Goal: Task Accomplishment & Management: Manage account settings

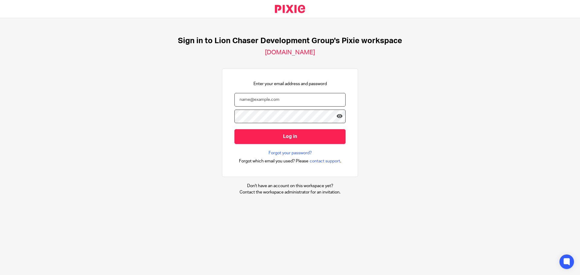
type input "[EMAIL_ADDRESS][DOMAIN_NAME]"
click at [426, 140] on div "Sign in to Lion Chaser Development Group's Pixie workspace [DOMAIN_NAME] Enter …" at bounding box center [290, 115] width 580 height 195
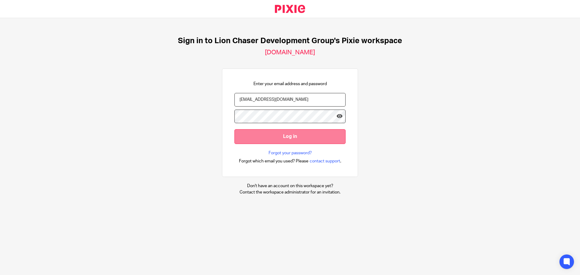
click at [316, 136] on input "Log in" at bounding box center [289, 136] width 111 height 15
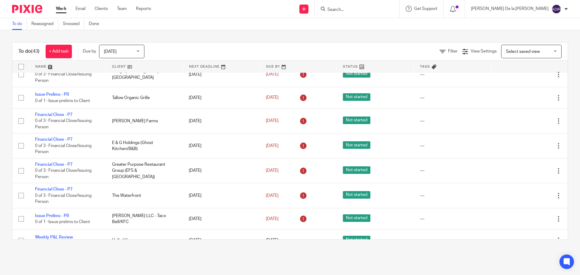
scroll to position [864, 0]
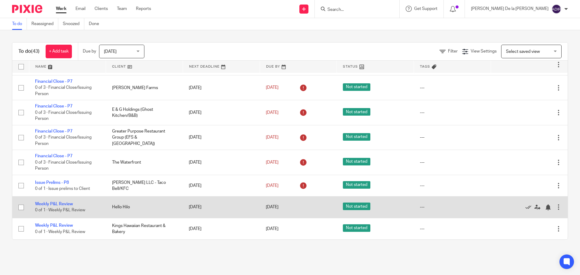
click at [350, 206] on span "Not started" at bounding box center [356, 207] width 27 height 8
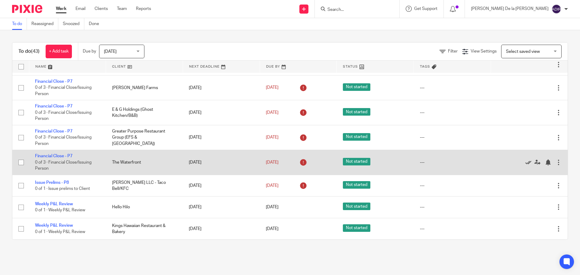
click at [525, 163] on icon at bounding box center [528, 162] width 6 height 6
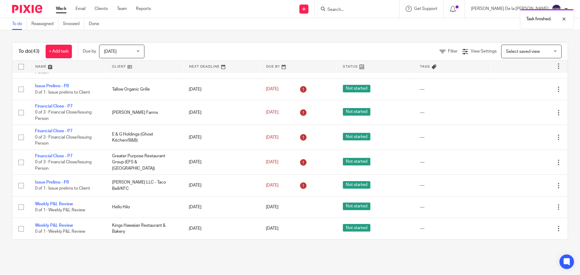
scroll to position [839, 0]
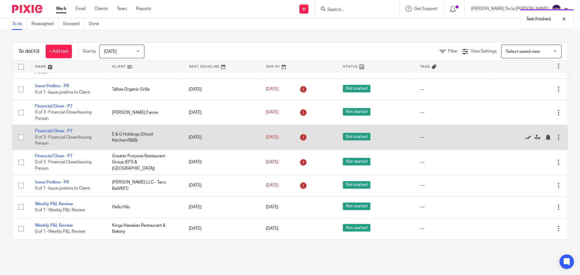
click at [525, 138] on icon at bounding box center [528, 137] width 6 height 6
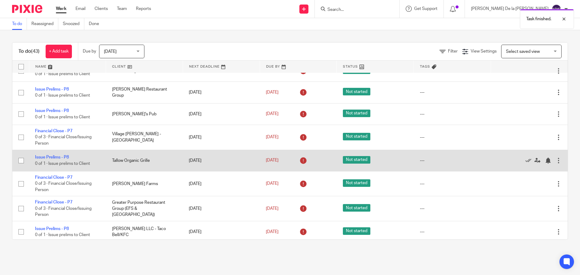
scroll to position [724, 0]
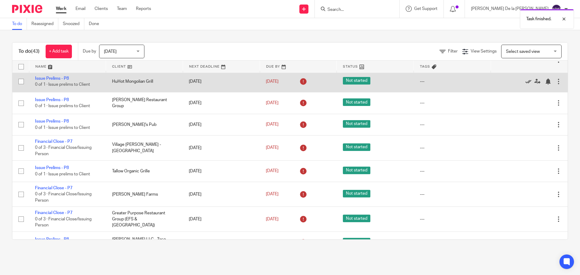
click at [525, 85] on icon at bounding box center [528, 81] width 6 height 6
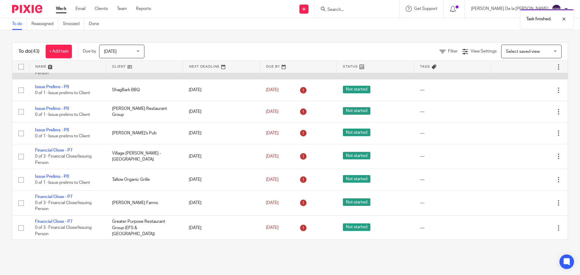
scroll to position [663, 0]
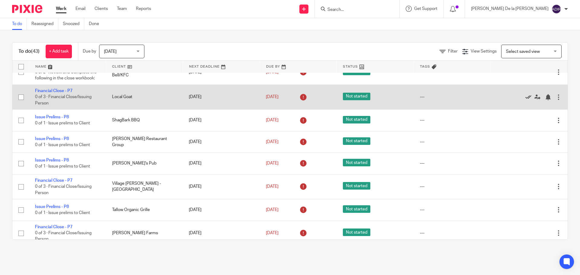
click at [525, 100] on icon at bounding box center [528, 97] width 6 height 6
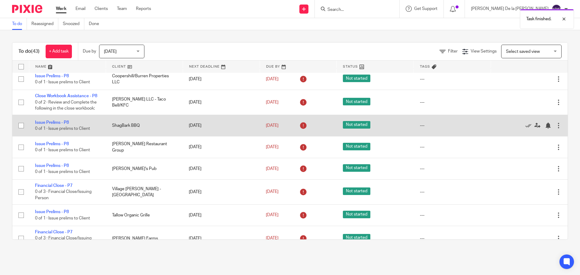
scroll to position [603, 0]
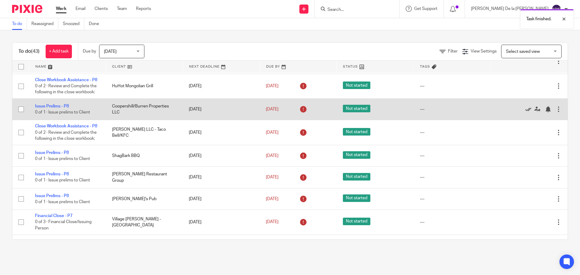
click at [525, 112] on icon at bounding box center [528, 109] width 6 height 6
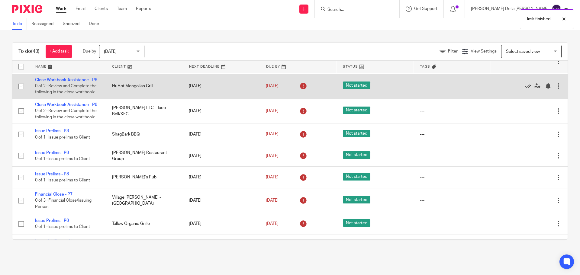
click at [525, 89] on icon at bounding box center [528, 86] width 6 height 6
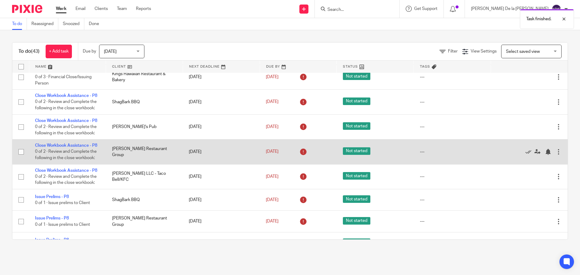
scroll to position [482, 0]
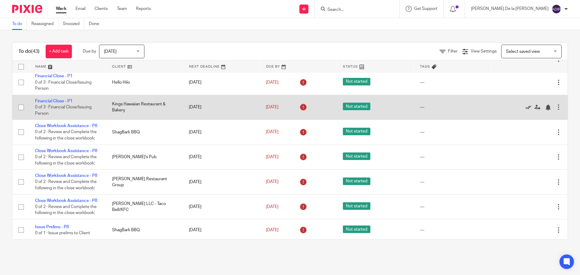
click at [525, 110] on icon at bounding box center [528, 107] width 6 height 6
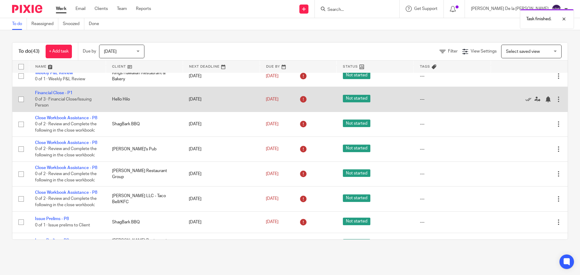
scroll to position [452, 0]
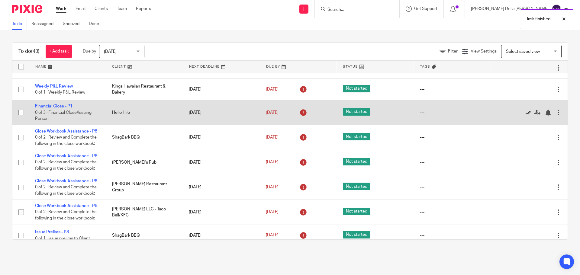
click at [525, 115] on icon at bounding box center [528, 113] width 6 height 6
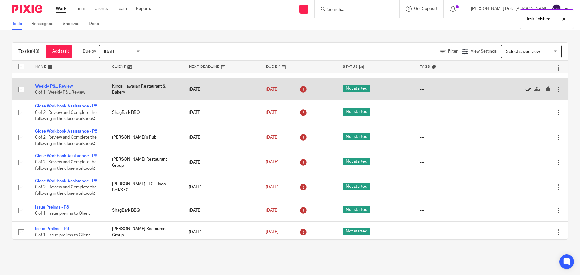
click at [525, 92] on icon at bounding box center [528, 89] width 6 height 6
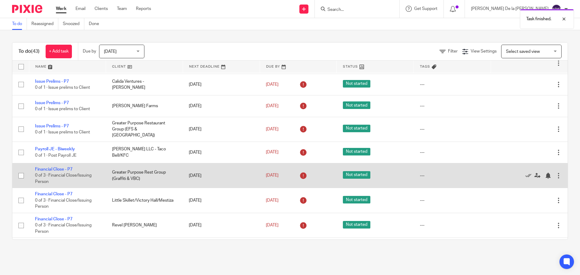
scroll to position [271, 0]
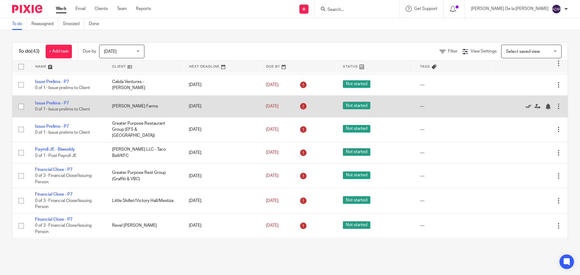
click at [525, 110] on icon at bounding box center [528, 107] width 6 height 6
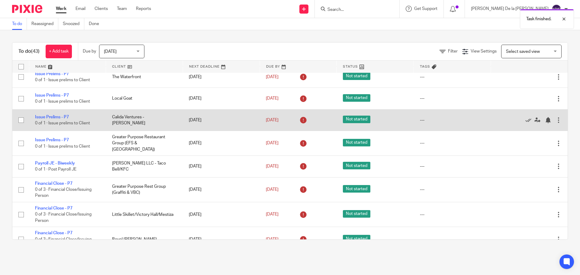
scroll to position [210, 0]
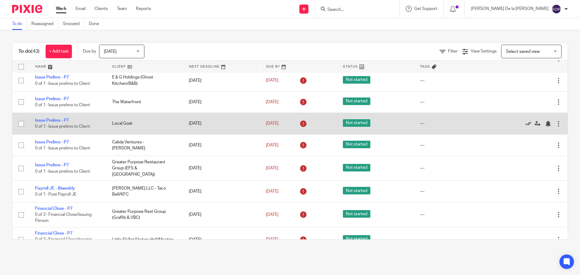
click at [525, 127] on icon at bounding box center [528, 124] width 6 height 6
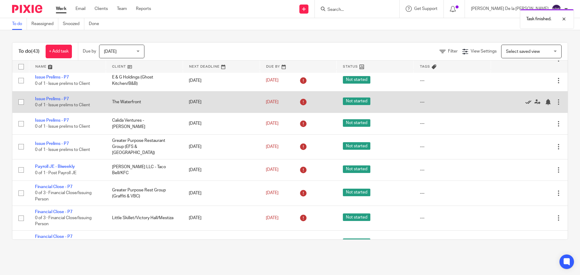
click at [525, 105] on icon at bounding box center [528, 102] width 6 height 6
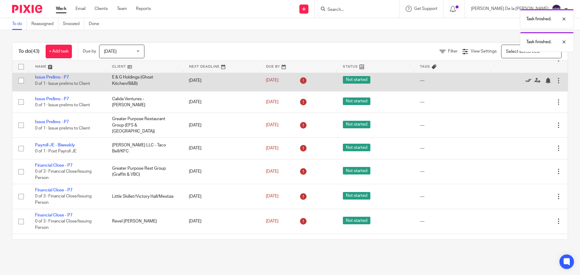
click at [525, 84] on icon at bounding box center [528, 81] width 6 height 6
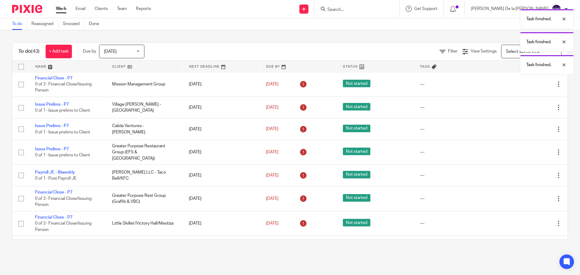
scroll to position [150, 0]
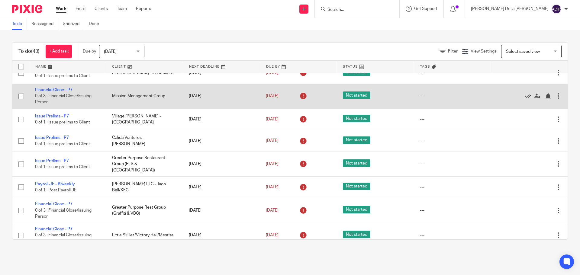
click at [525, 99] on icon at bounding box center [528, 96] width 6 height 6
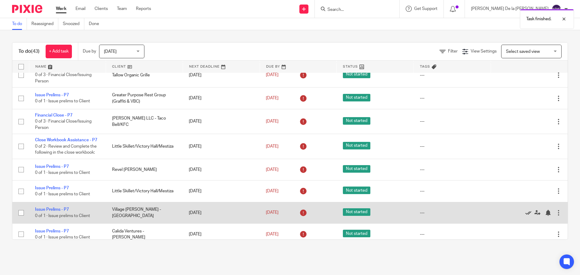
scroll to position [29, 0]
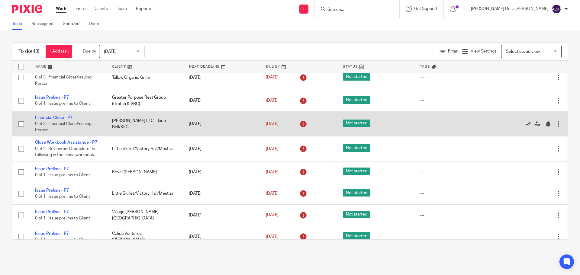
click at [525, 122] on icon at bounding box center [528, 124] width 6 height 6
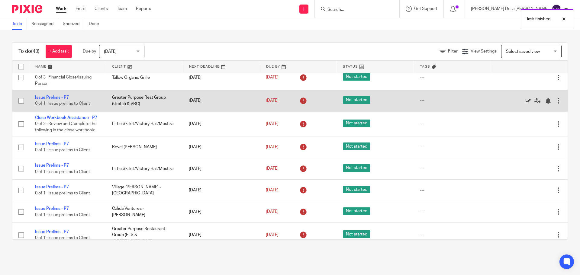
click at [525, 100] on icon at bounding box center [528, 101] width 6 height 6
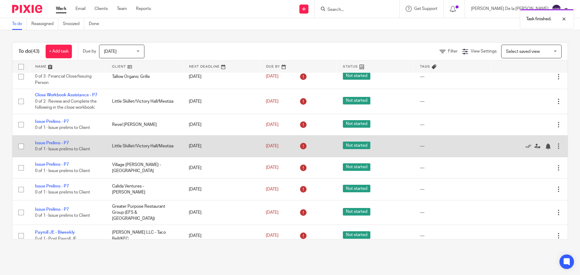
scroll to position [60, 0]
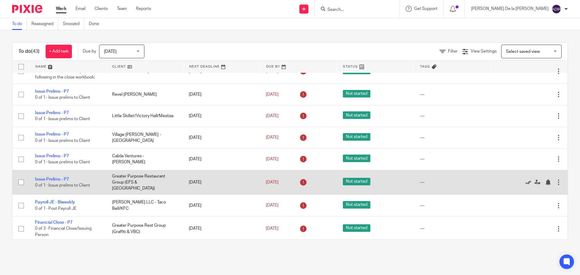
click at [525, 185] on icon at bounding box center [528, 182] width 6 height 6
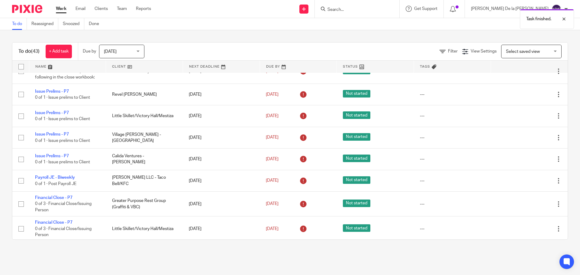
scroll to position [91, 0]
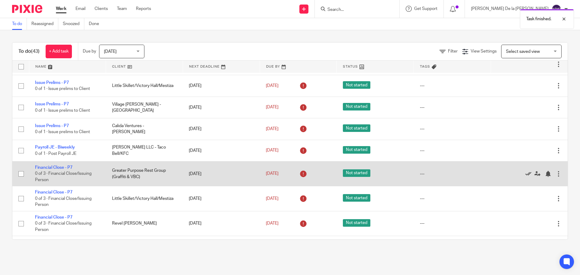
click at [525, 177] on icon at bounding box center [528, 174] width 6 height 6
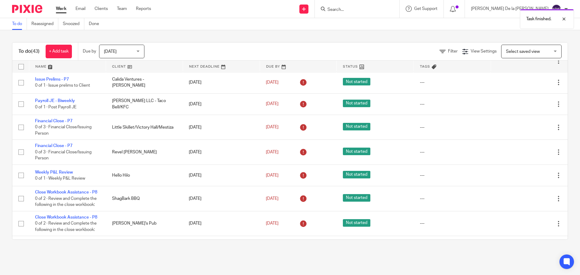
scroll to position [151, 0]
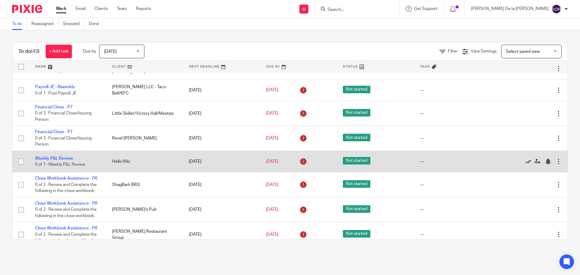
click at [525, 165] on icon at bounding box center [528, 161] width 6 height 6
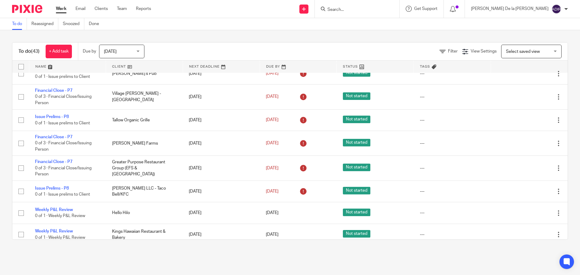
scroll to position [392, 0]
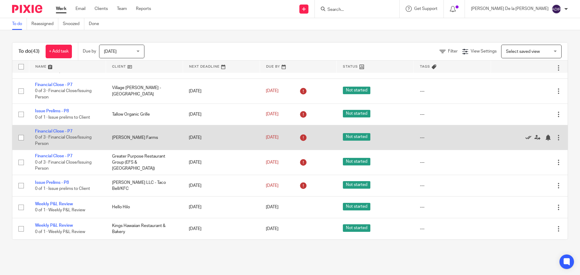
click at [525, 141] on icon at bounding box center [528, 138] width 6 height 6
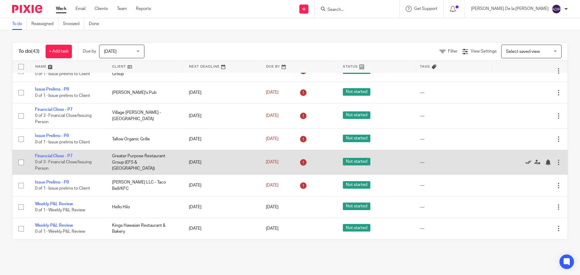
click at [525, 163] on icon at bounding box center [528, 162] width 6 height 6
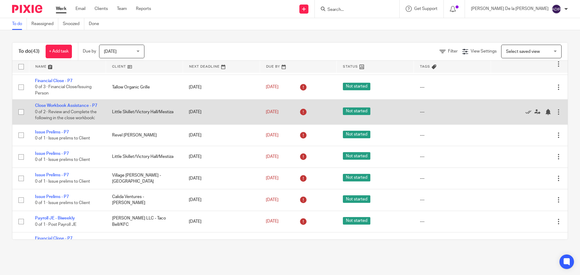
scroll to position [30, 0]
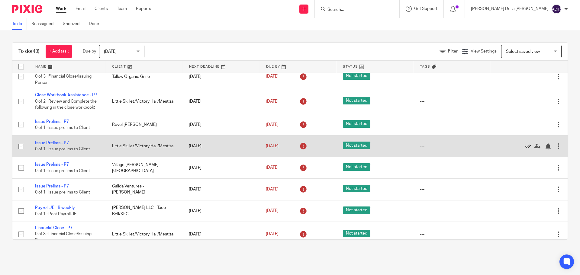
click at [525, 149] on icon at bounding box center [528, 146] width 6 height 6
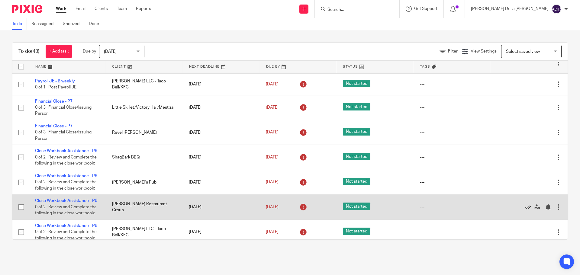
scroll to position [105, 0]
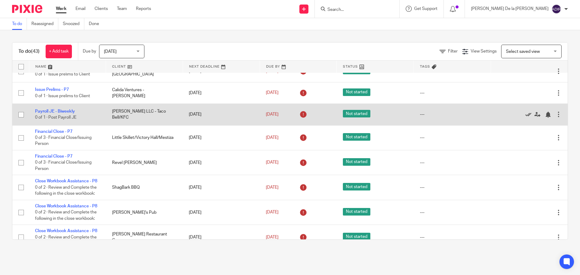
click at [525, 118] on icon at bounding box center [528, 115] width 6 height 6
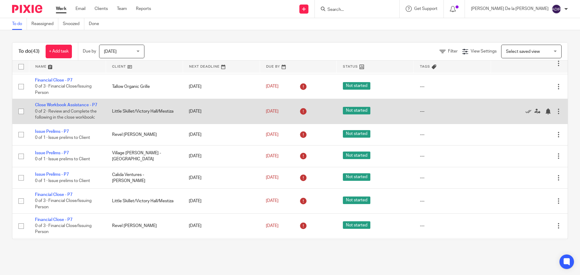
scroll to position [30, 0]
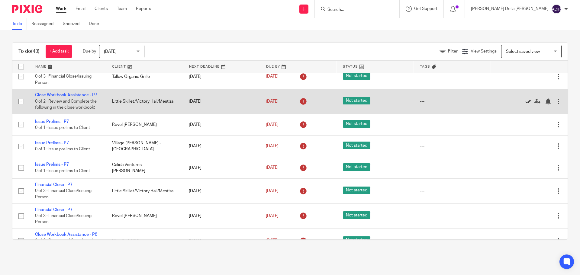
click at [525, 102] on icon at bounding box center [528, 101] width 6 height 6
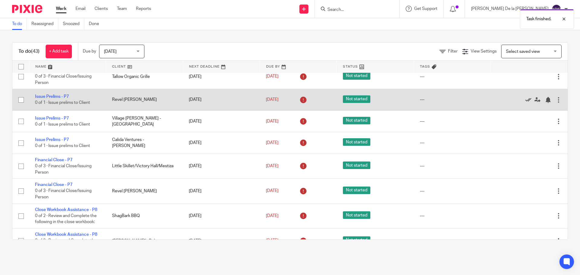
click at [525, 100] on icon at bounding box center [528, 100] width 6 height 6
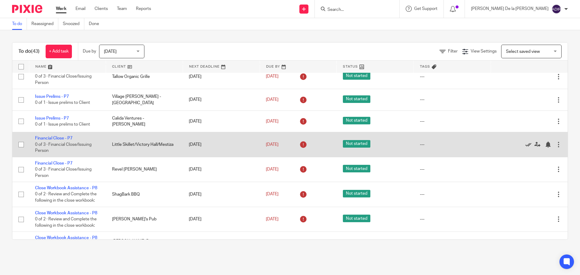
click at [525, 142] on icon at bounding box center [528, 145] width 6 height 6
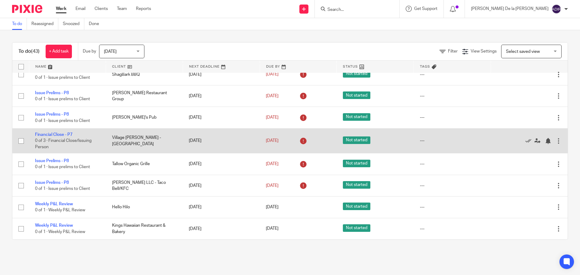
scroll to position [248, 0]
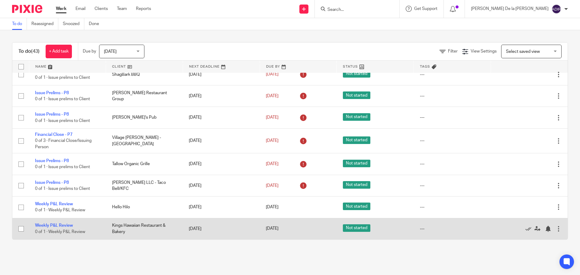
click at [21, 231] on input "checkbox" at bounding box center [20, 228] width 11 height 11
checkbox input "true"
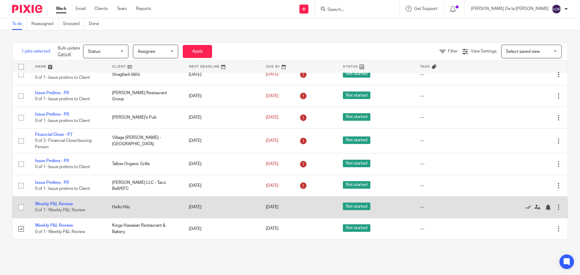
drag, startPoint x: 21, startPoint y: 208, endPoint x: 30, endPoint y: 206, distance: 8.7
click at [22, 208] on input "checkbox" at bounding box center [20, 207] width 11 height 11
checkbox input "true"
click at [525, 208] on icon at bounding box center [528, 207] width 6 height 6
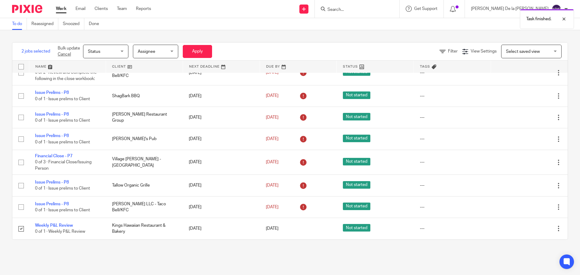
scroll to position [226, 0]
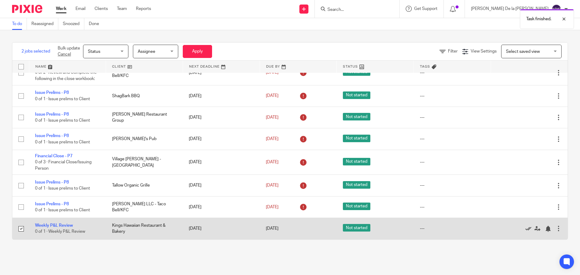
click at [525, 227] on icon at bounding box center [528, 229] width 6 height 6
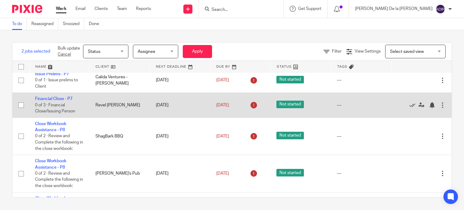
scroll to position [91, 0]
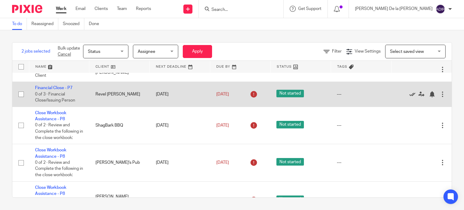
click at [409, 95] on icon at bounding box center [412, 94] width 6 height 6
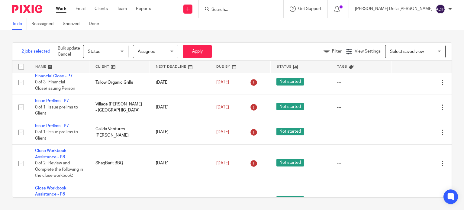
scroll to position [5, 0]
